Goal: Complete Application Form: Complete application form

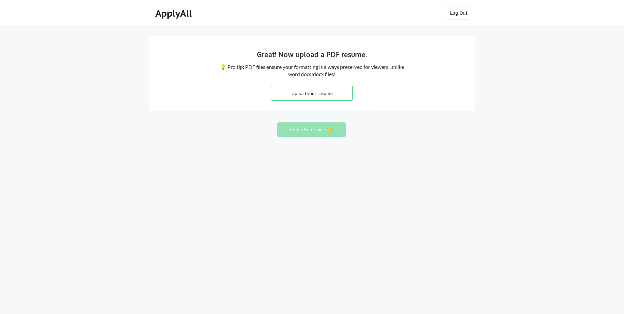
click at [322, 93] on input "file" at bounding box center [311, 93] width 81 height 14
type input "C:\fakepath\Kevin Brosius resume 2025.pdf"
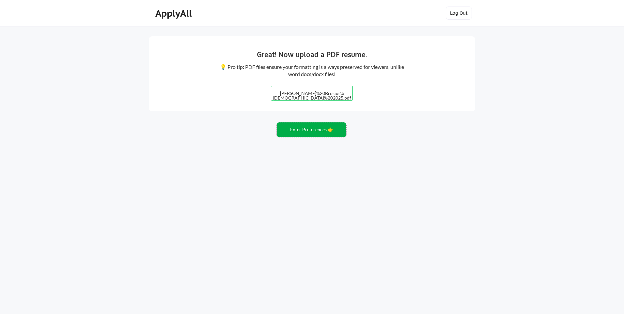
click at [295, 129] on button "Enter Preferences 👉" at bounding box center [311, 129] width 69 height 15
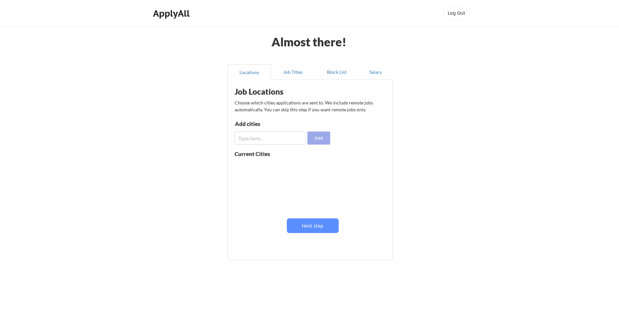
click at [319, 140] on button "Add" at bounding box center [318, 137] width 23 height 13
click at [278, 137] on input "input" at bounding box center [270, 137] width 71 height 13
type input "Trophy Club"
click at [325, 139] on button "Add" at bounding box center [318, 137] width 23 height 13
click at [259, 137] on input "input" at bounding box center [270, 137] width 71 height 13
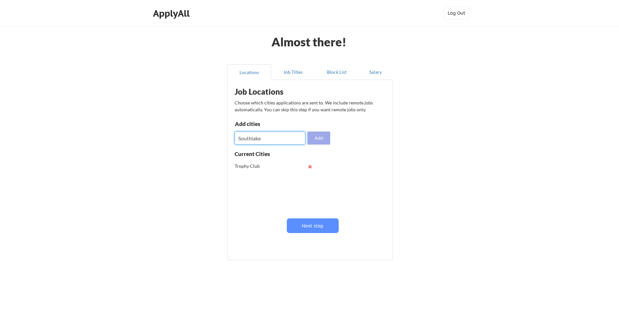
type input "Southlake"
click at [321, 141] on button "Add" at bounding box center [318, 137] width 23 height 13
click at [283, 141] on input "input" at bounding box center [270, 137] width 71 height 13
type input "Westlake"
click at [314, 138] on button "Add" at bounding box center [318, 137] width 23 height 13
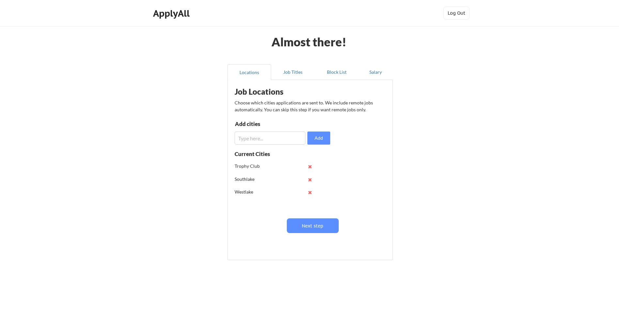
click at [281, 143] on input "input" at bounding box center [270, 137] width 71 height 13
click at [284, 137] on input "input" at bounding box center [270, 137] width 71 height 13
type input "Roanoke"
click at [324, 141] on button "Add" at bounding box center [318, 137] width 23 height 13
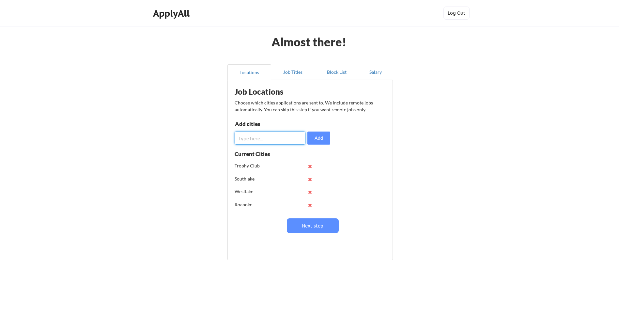
click at [268, 141] on input "input" at bounding box center [270, 137] width 71 height 13
type input "d"
type input "[GEOGRAPHIC_DATA]"
click at [321, 139] on button "Add" at bounding box center [318, 137] width 23 height 13
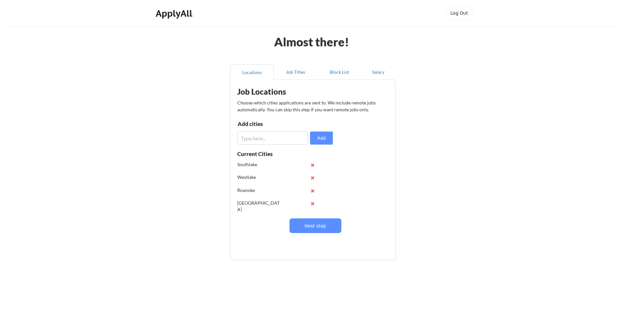
scroll to position [26, 0]
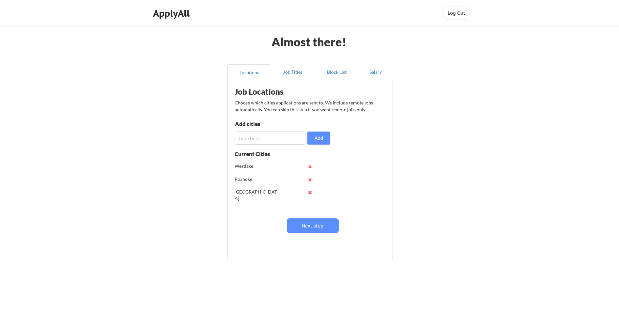
click at [275, 141] on input "input" at bounding box center [270, 137] width 71 height 13
type input "[GEOGRAPHIC_DATA]"
click at [321, 140] on button "Add" at bounding box center [318, 137] width 23 height 13
click at [315, 224] on button "Next step" at bounding box center [313, 225] width 52 height 15
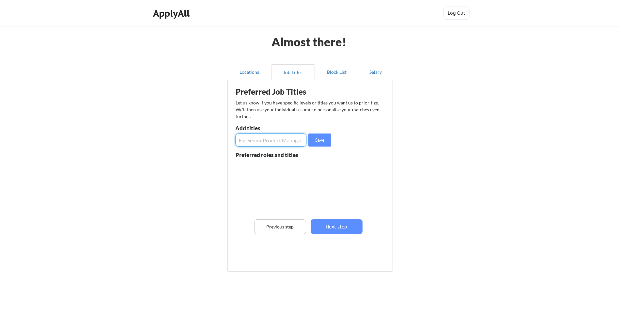
click at [273, 141] on input "input" at bounding box center [270, 139] width 71 height 13
click at [336, 227] on button "Next step" at bounding box center [337, 226] width 52 height 15
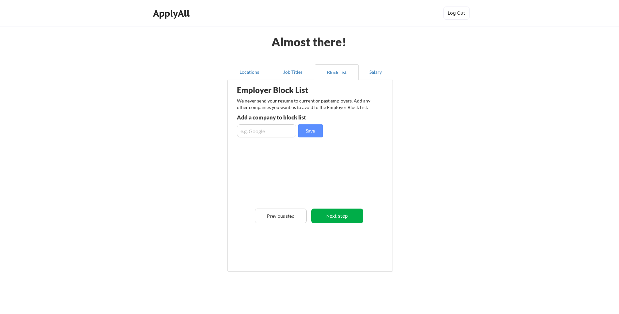
click at [327, 215] on button "Next step" at bounding box center [337, 215] width 52 height 15
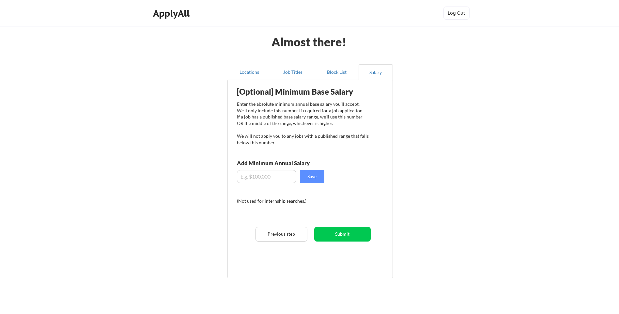
click at [274, 179] on input "input" at bounding box center [266, 176] width 59 height 13
click at [270, 230] on button "Previous step" at bounding box center [281, 234] width 52 height 15
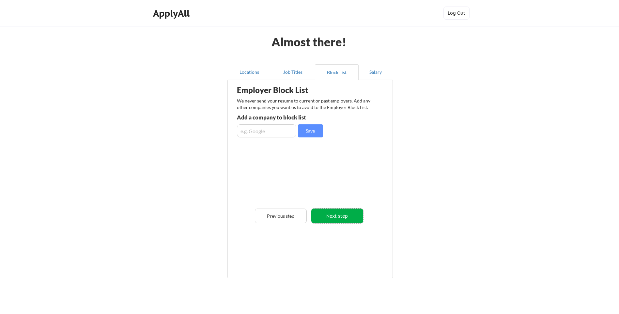
click at [341, 220] on button "Next step" at bounding box center [337, 215] width 52 height 15
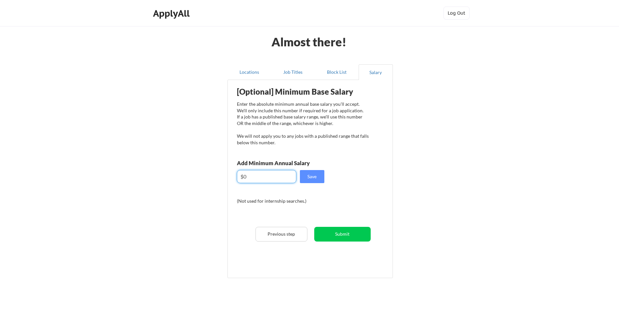
click at [258, 179] on input "input" at bounding box center [266, 176] width 59 height 13
type input "$4"
type input "$64,000"
click at [370, 185] on div "[Optional] Minimum Base Salary Enter the absolute minimum annual base salary yo…" at bounding box center [311, 176] width 161 height 187
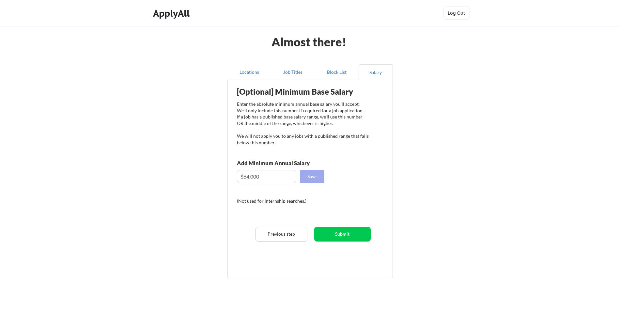
click at [314, 174] on button "Save" at bounding box center [312, 176] width 24 height 13
click at [348, 233] on button "Submit" at bounding box center [342, 234] width 56 height 15
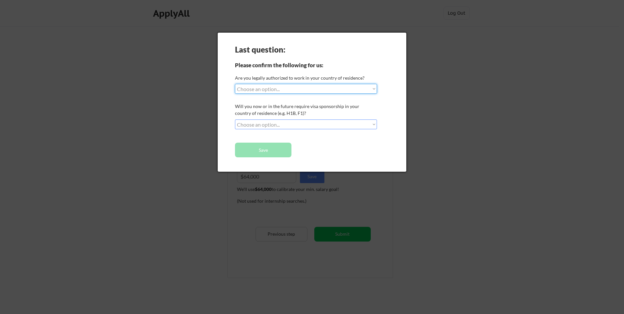
click at [351, 86] on select "Choose an option... Yes, I am a [DEMOGRAPHIC_DATA] Citizen Yes, I am a [DEMOGRA…" at bounding box center [306, 89] width 142 height 10
select select ""yes__i_am_a_[DEMOGRAPHIC_DATA]""
click at [235, 84] on select "Choose an option... Yes, I am a [DEMOGRAPHIC_DATA] Citizen Yes, I am a [DEMOGRA…" at bounding box center [306, 89] width 142 height 10
click at [322, 123] on select "Choose an option... No, I will not need sponsorship Yes, I will need sponsorship" at bounding box center [306, 124] width 142 height 10
select select ""no__i_will_not_need_sponsorship""
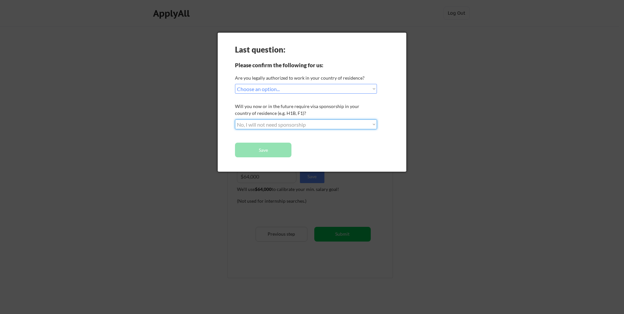
click at [235, 119] on select "Choose an option... No, I will not need sponsorship Yes, I will need sponsorship" at bounding box center [306, 124] width 142 height 10
click at [279, 152] on button "Save" at bounding box center [263, 150] width 56 height 15
